Goal: Find specific page/section: Find specific page/section

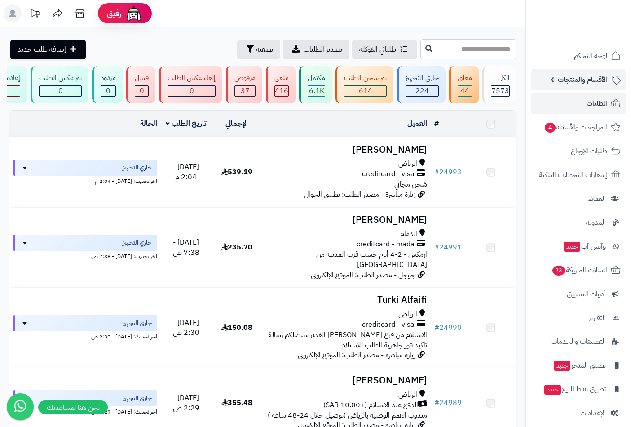
click at [581, 78] on span "الأقسام والمنتجات" at bounding box center [582, 79] width 49 height 13
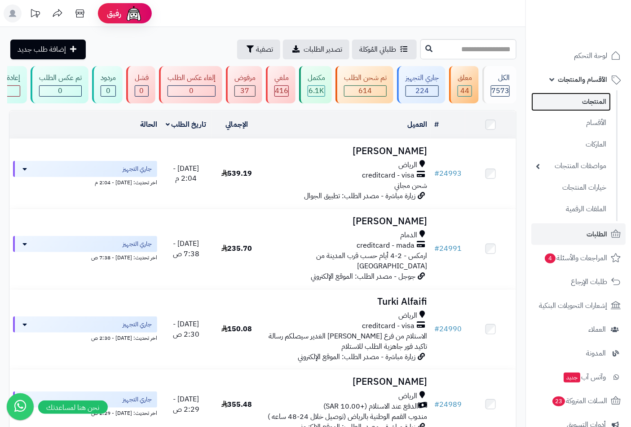
click at [591, 104] on link "المنتجات" at bounding box center [570, 102] width 79 height 18
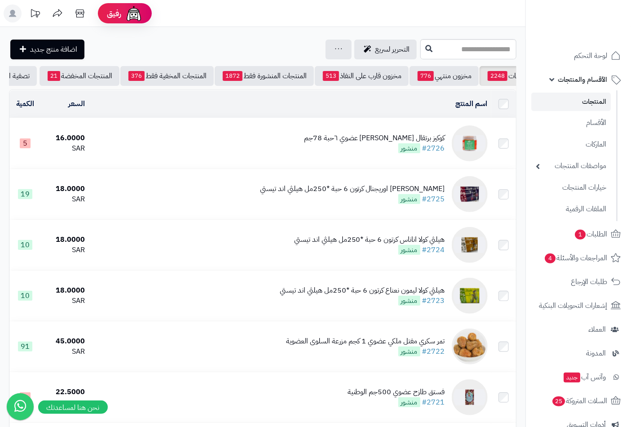
scroll to position [0, -84]
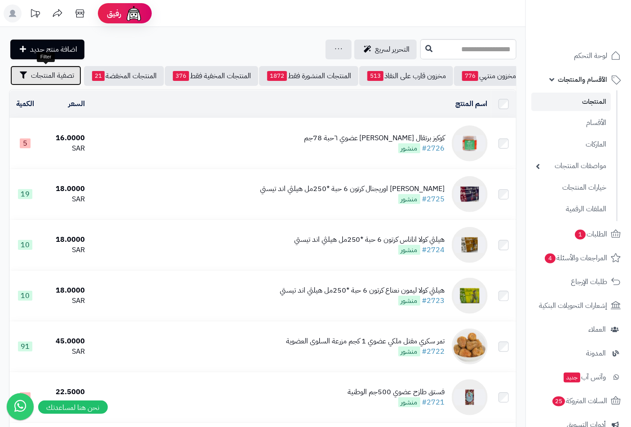
click at [52, 73] on span "تصفية المنتجات" at bounding box center [52, 75] width 43 height 11
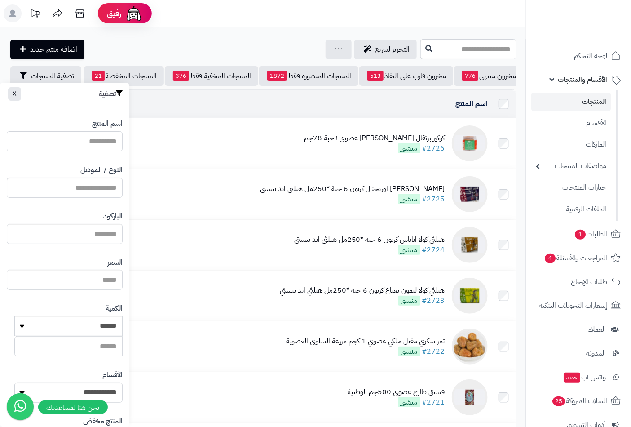
click at [101, 146] on input "اسم المنتج" at bounding box center [65, 141] width 116 height 20
